Goal: Transaction & Acquisition: Purchase product/service

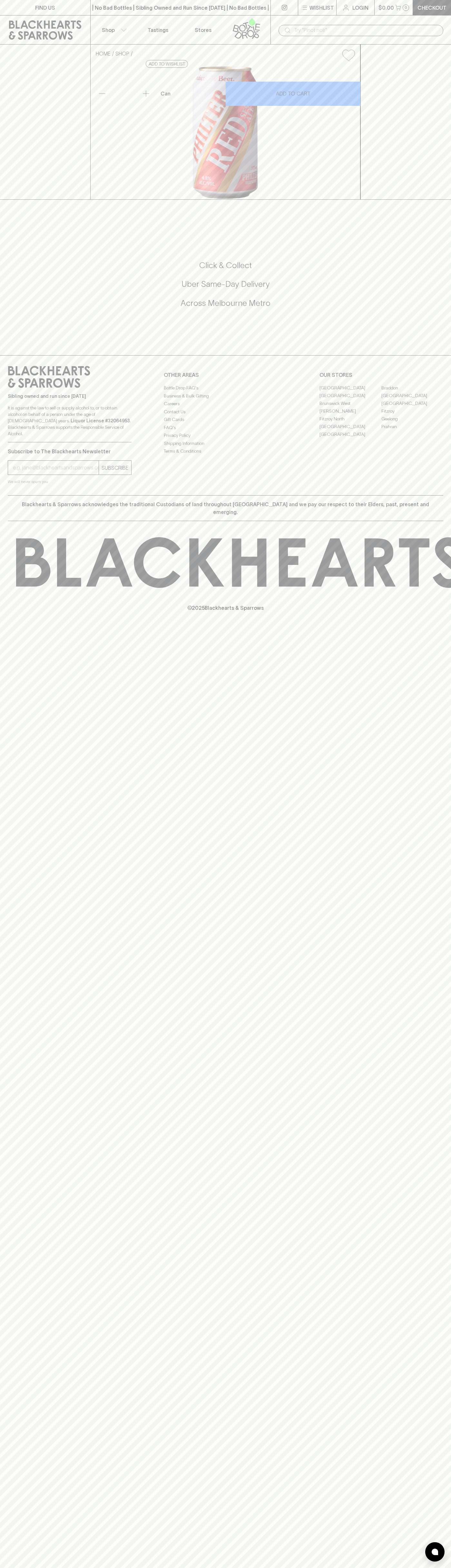
click at [10, 25] on icon at bounding box center [45, 30] width 73 height 20
click at [447, 1568] on html "FIND US | No Bad Bottles | Sibling Owned and Run Since 2006 | No Bad Bottles | …" at bounding box center [225, 784] width 451 height 1568
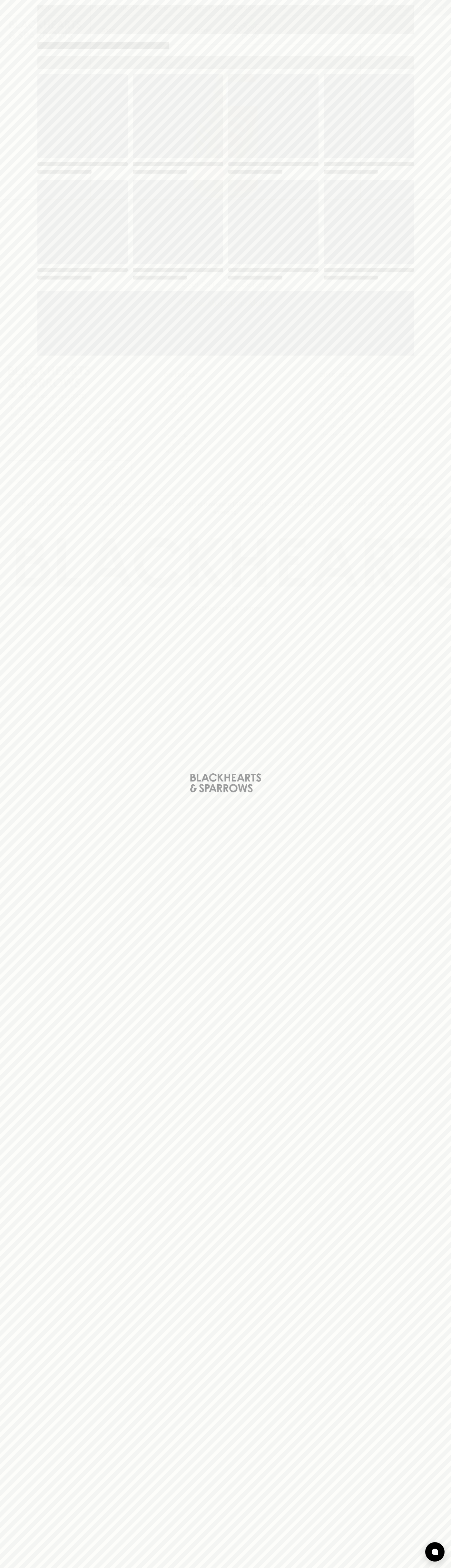
click at [15, 1568] on html "FIND US | No Bad Bottles | Sibling Owned and Run Since 2006 | No Bad Bottles | …" at bounding box center [225, 784] width 451 height 1568
click at [22, 1568] on html "FIND US | No Bad Bottles | Sibling Owned and Run Since 2006 | No Bad Bottles | …" at bounding box center [225, 784] width 451 height 1568
